Goal: Task Accomplishment & Management: Use online tool/utility

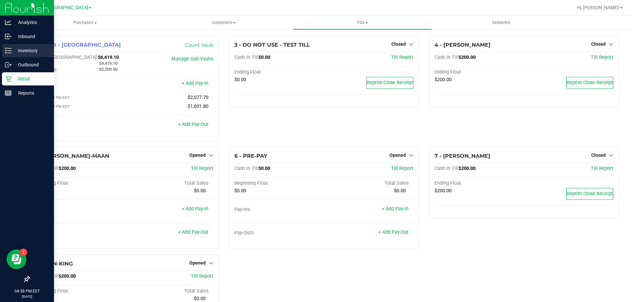
click at [10, 46] on div "Inventory" at bounding box center [28, 50] width 52 height 13
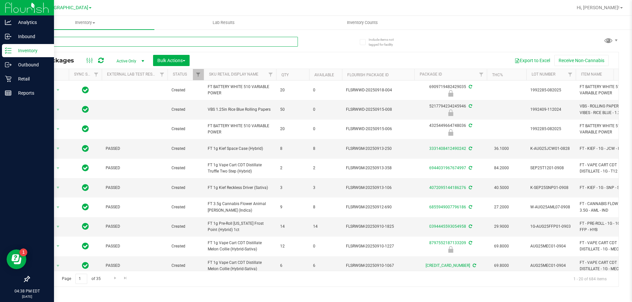
click at [122, 42] on input "text" at bounding box center [163, 42] width 269 height 10
type input "-3000"
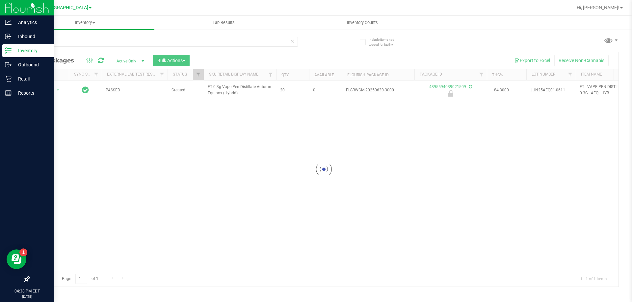
click at [55, 90] on div at bounding box center [323, 169] width 589 height 235
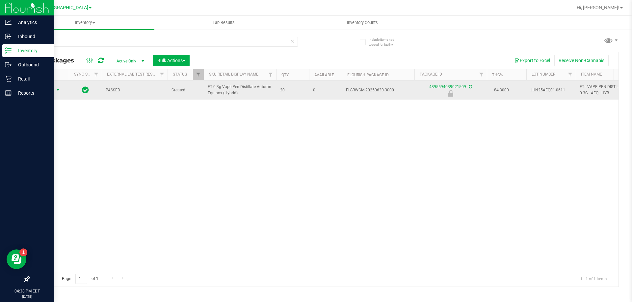
click at [52, 90] on span "Action" at bounding box center [45, 90] width 18 height 9
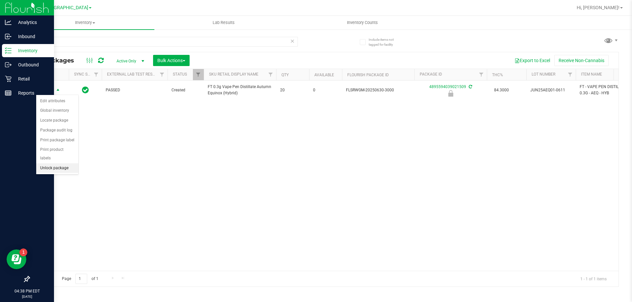
click at [63, 163] on li "Unlock package" at bounding box center [57, 168] width 42 height 10
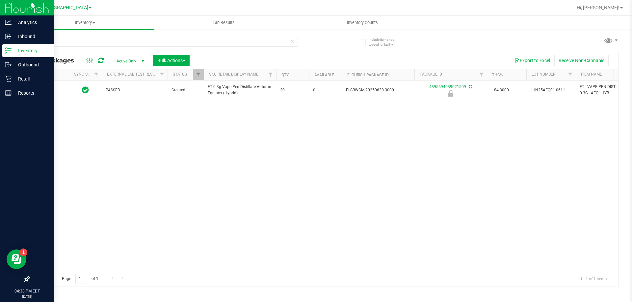
click at [206, 161] on div "Inventory All packages All inventory Waste log Create inventory Lab Results Inv…" at bounding box center [324, 159] width 616 height 286
click at [190, 43] on input "-3000" at bounding box center [163, 42] width 269 height 10
type input "-"
click at [227, 111] on div "Action Action Adjust qty Create package Edit attributes Global inventory Locate…" at bounding box center [323, 176] width 589 height 190
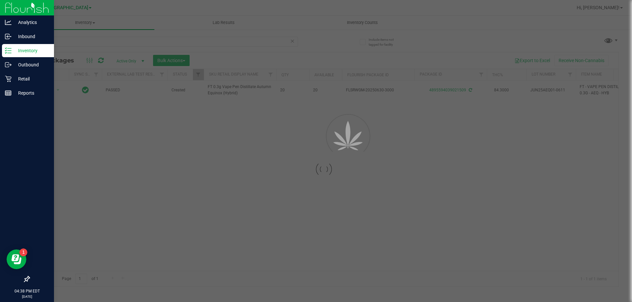
click at [293, 41] on icon at bounding box center [292, 41] width 5 height 8
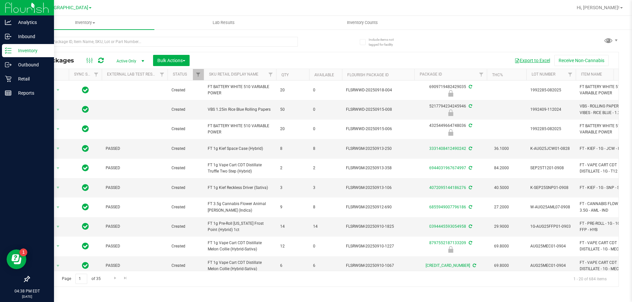
click at [527, 61] on button "Export to Excel" at bounding box center [532, 60] width 44 height 11
